Goal: Find specific page/section: Find specific page/section

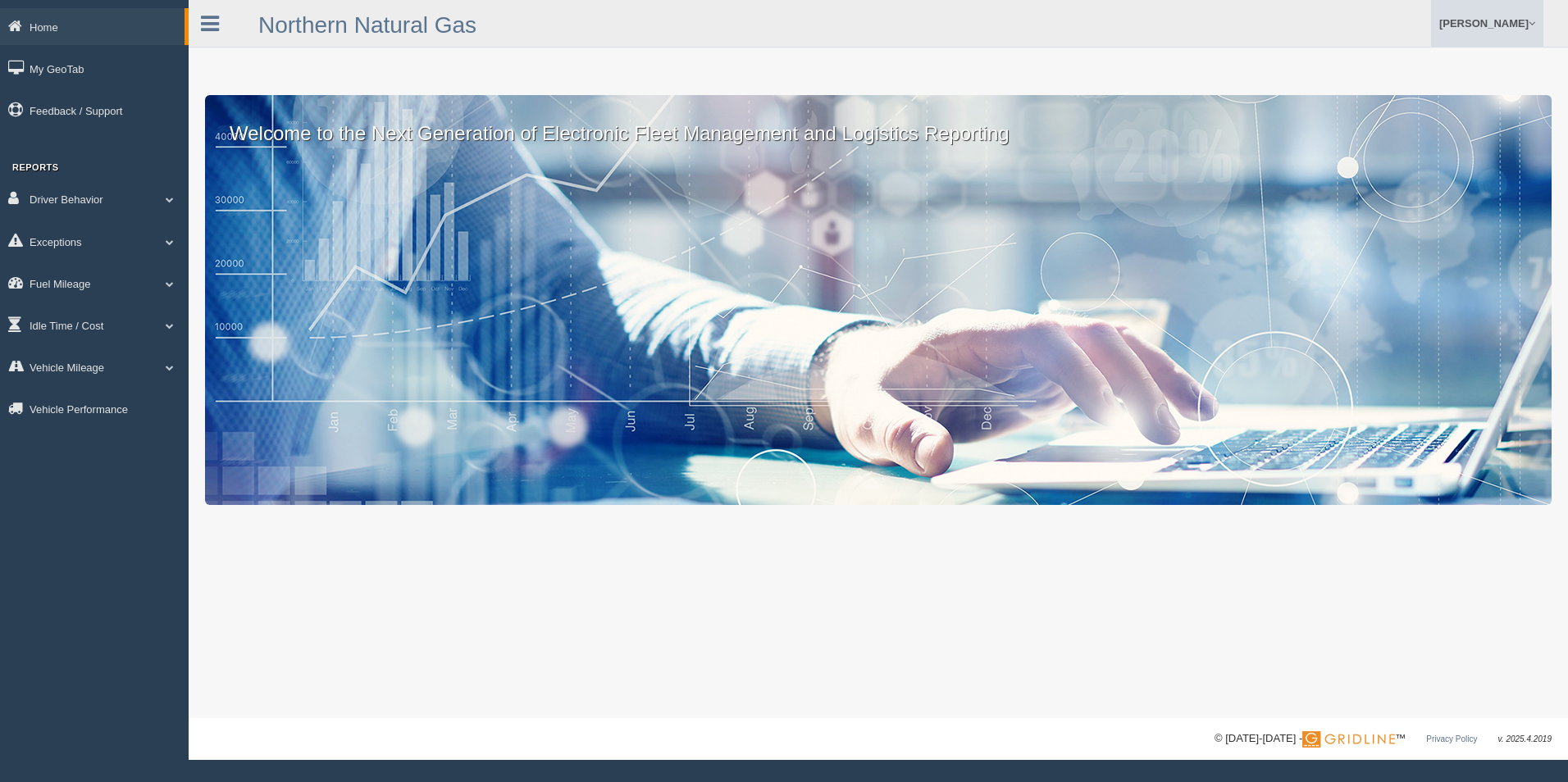
click at [1485, 22] on link "[PERSON_NAME]" at bounding box center [1487, 23] width 113 height 47
click at [1320, 33] on ul "Josh Hiltgen Feedback/Support Log Off" at bounding box center [1205, 23] width 676 height 47
click at [209, 28] on icon at bounding box center [210, 24] width 18 height 21
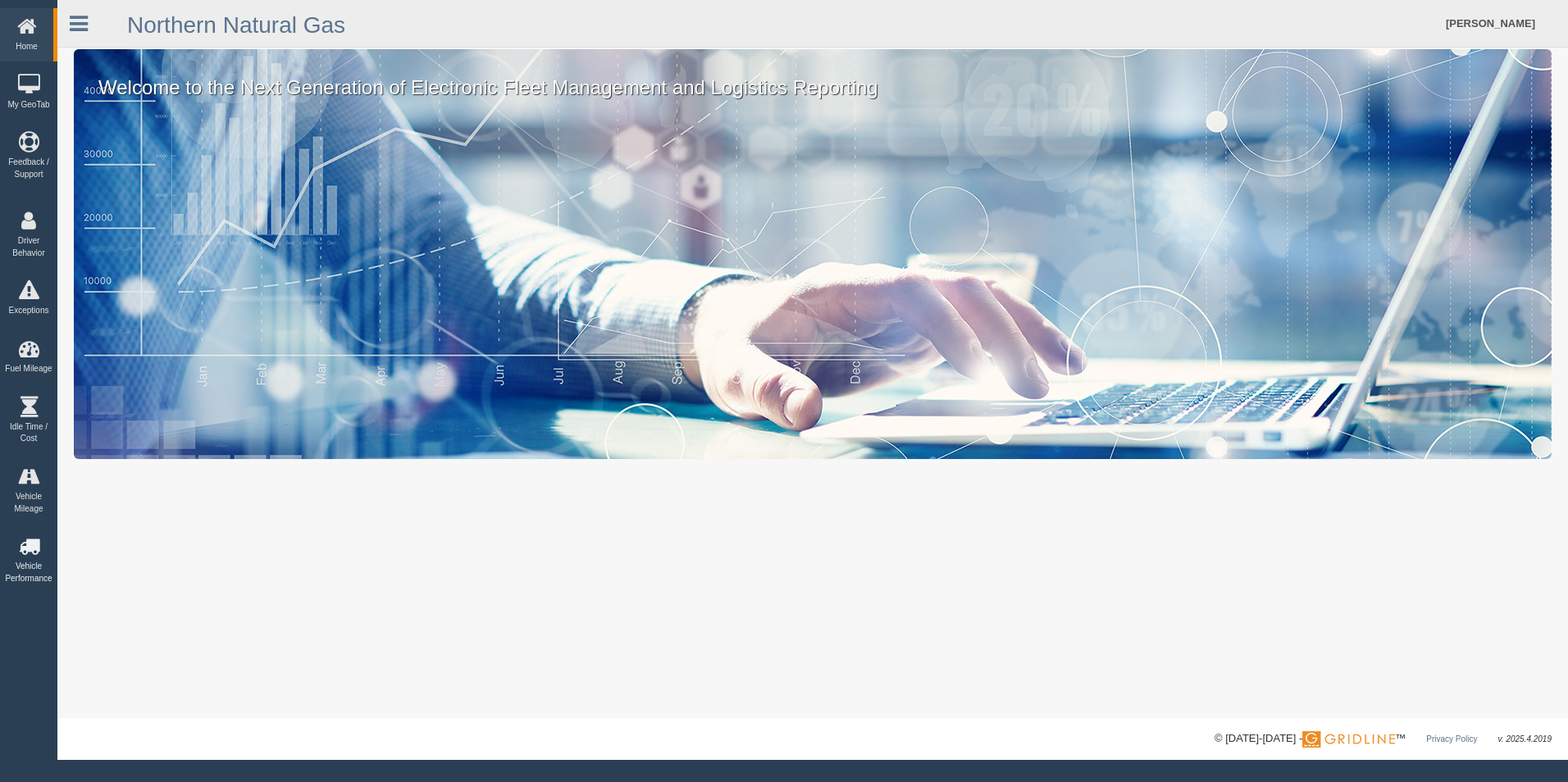
click at [36, 550] on icon at bounding box center [29, 546] width 49 height 20
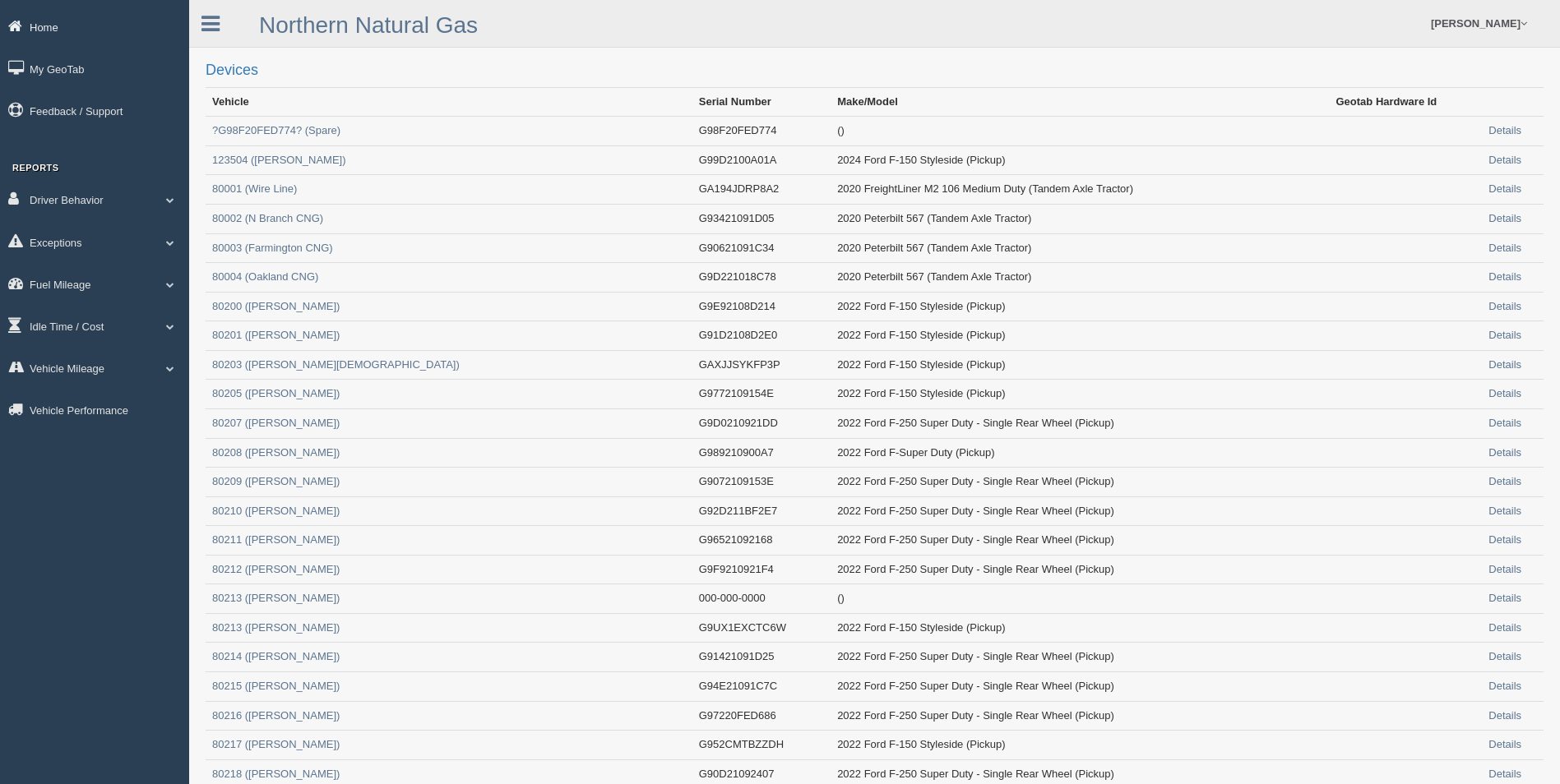
click at [11, 28] on icon at bounding box center [19, 26] width 21 height 15
